Goal: Task Accomplishment & Management: Use online tool/utility

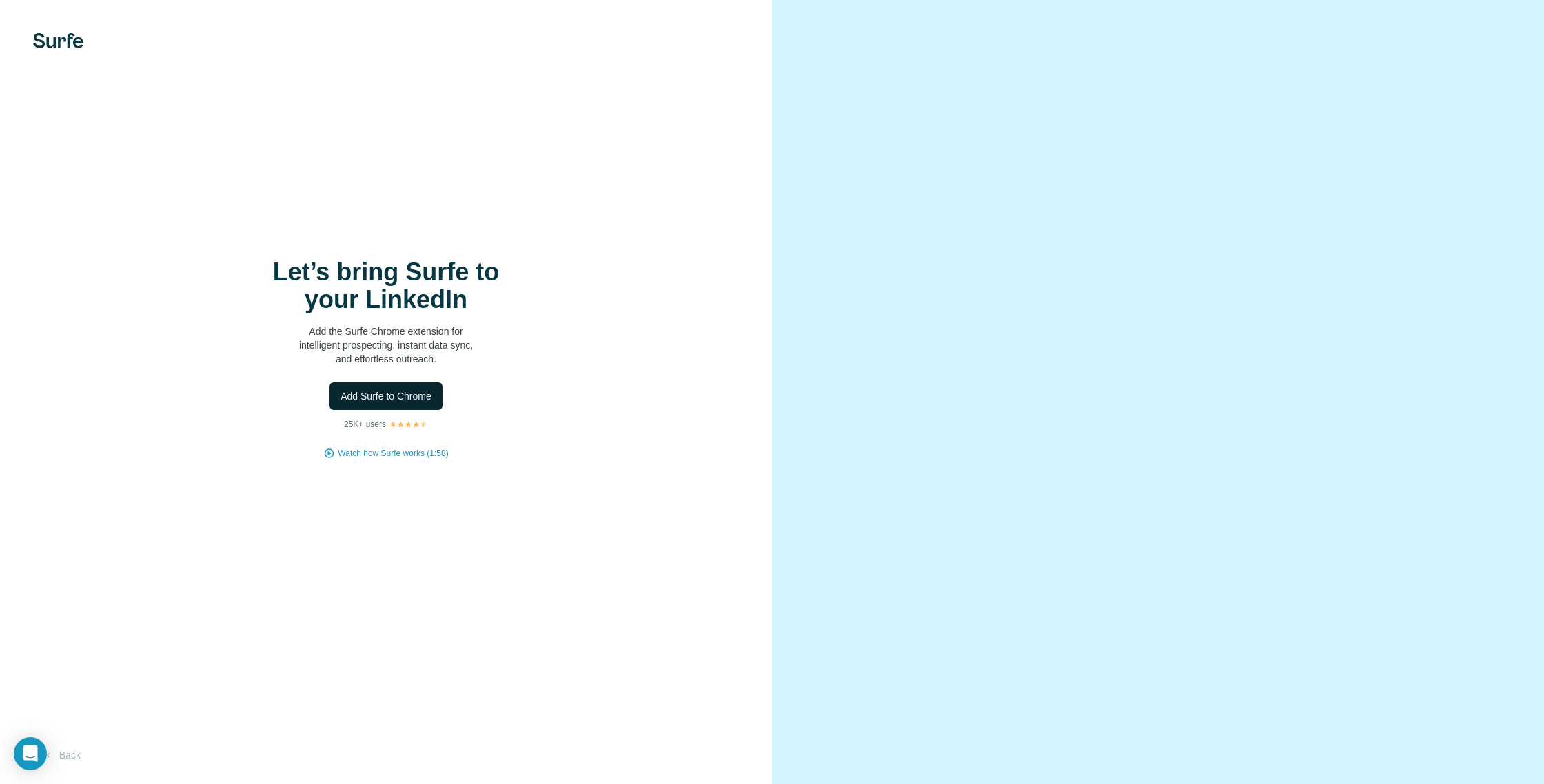
click at [420, 397] on span "Add Surfe to Chrome" at bounding box center [386, 396] width 91 height 14
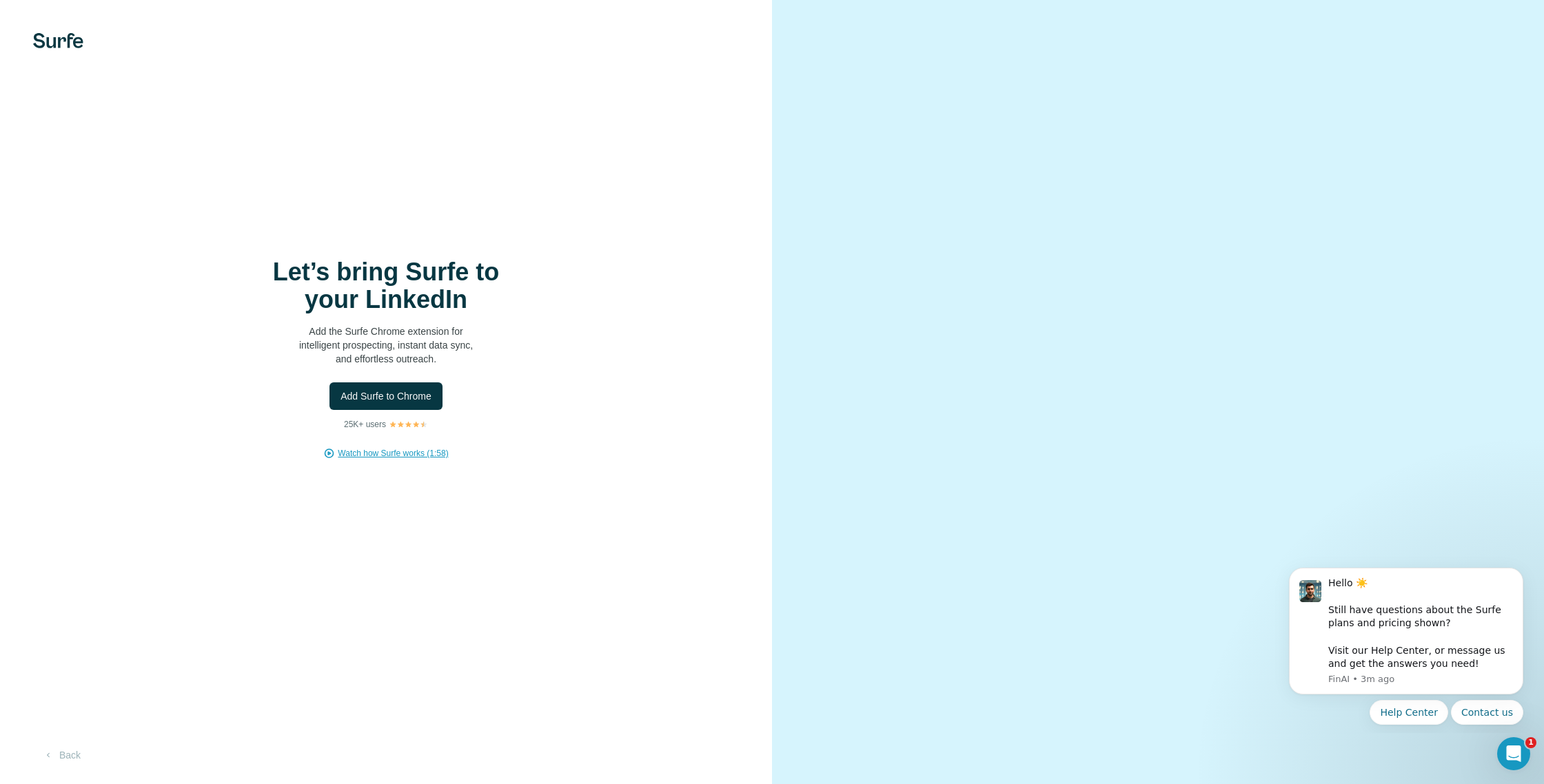
click at [434, 451] on span "Watch how Surfe works (1:58)" at bounding box center [392, 454] width 110 height 12
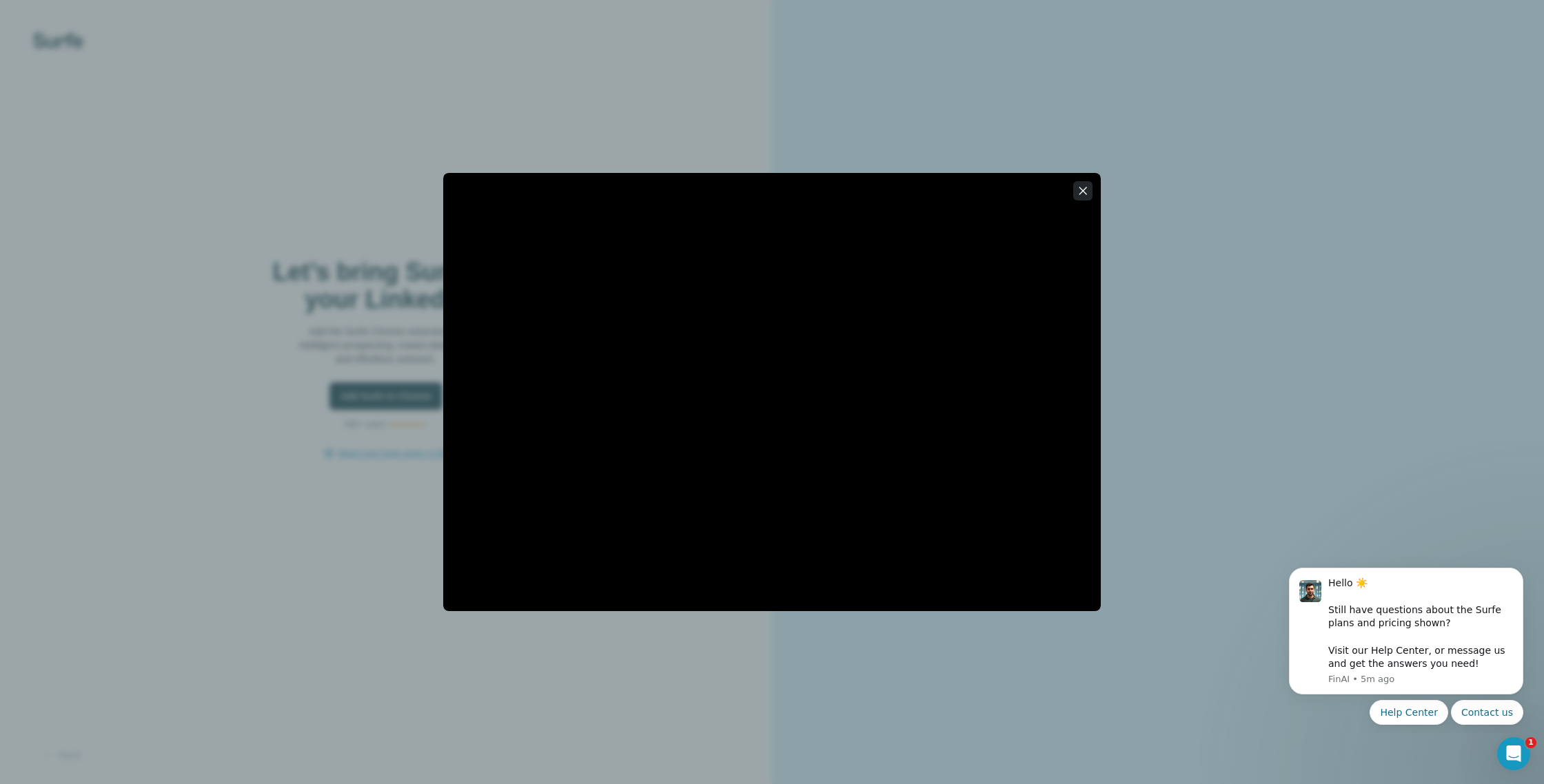
click at [1084, 192] on icon "button" at bounding box center [1083, 191] width 8 height 8
